Goal: Check status: Check status

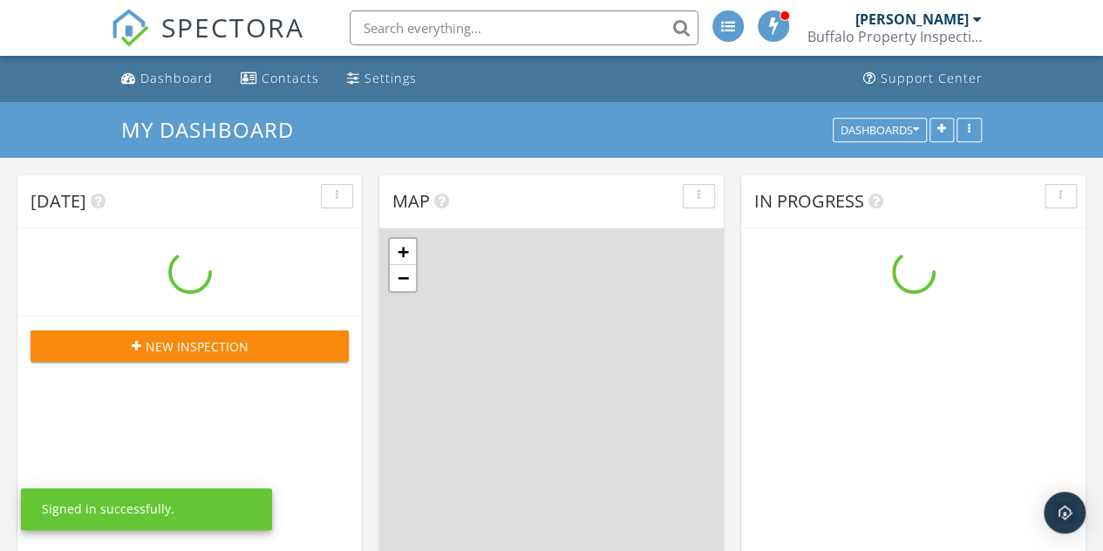
scroll to position [1614, 1129]
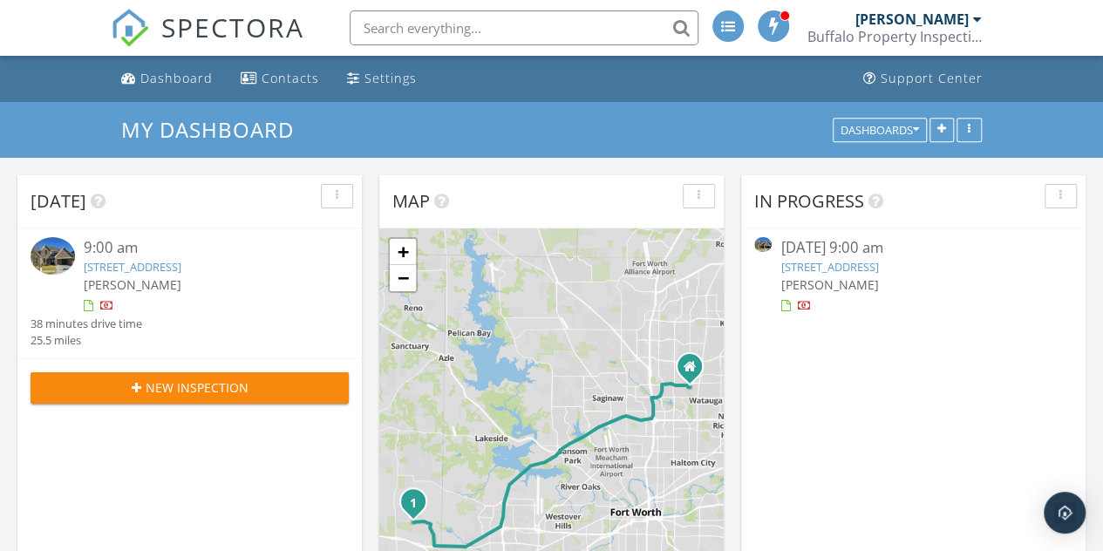
click at [870, 270] on link "14516 Capridge Rd, Aledo, TX 76008" at bounding box center [830, 267] width 98 height 16
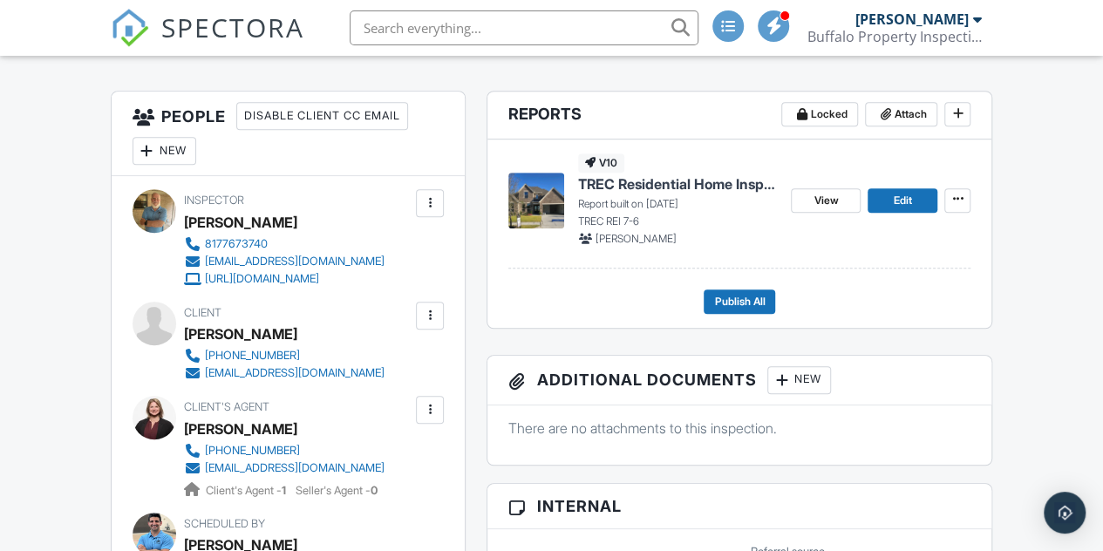
click at [832, 201] on span "View" at bounding box center [826, 200] width 24 height 17
click at [826, 205] on span "View" at bounding box center [826, 200] width 24 height 17
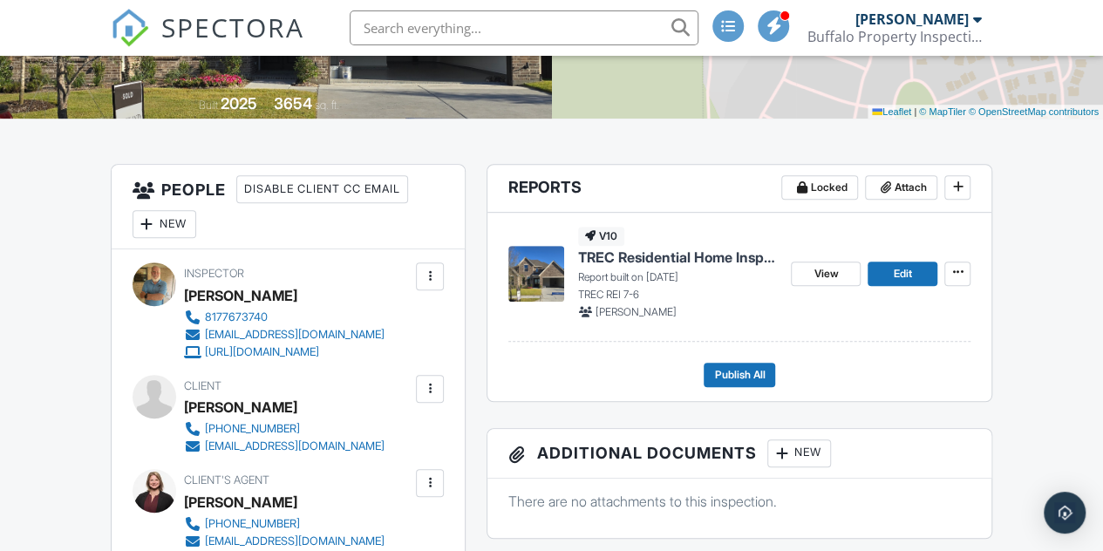
scroll to position [370, 0]
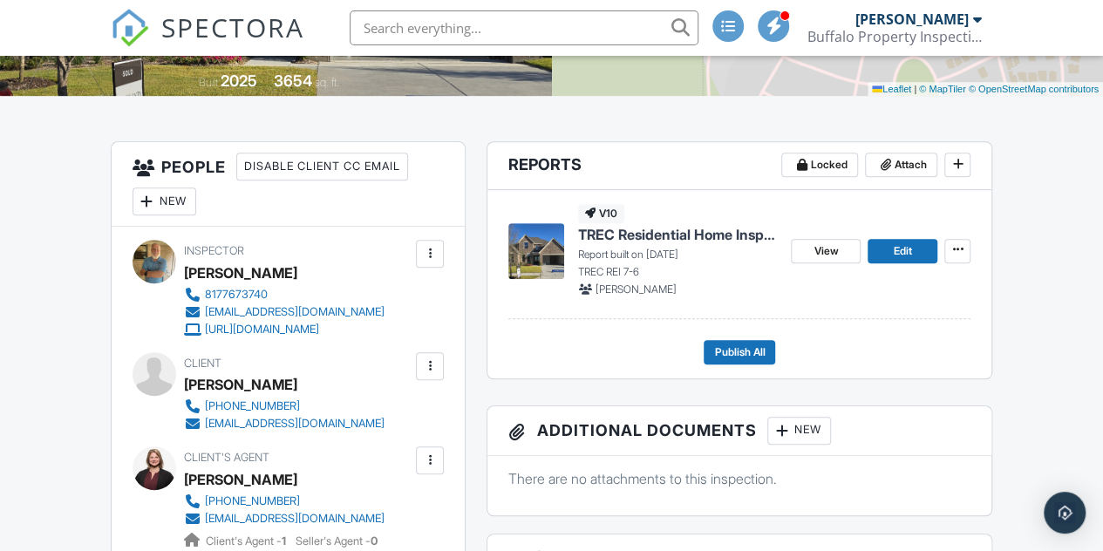
drag, startPoint x: 1108, startPoint y: 64, endPoint x: 1113, endPoint y: 122, distance: 58.7
click at [825, 252] on span "View" at bounding box center [826, 250] width 24 height 17
click at [829, 247] on span "View" at bounding box center [826, 250] width 24 height 17
